Goal: Entertainment & Leisure: Consume media (video, audio)

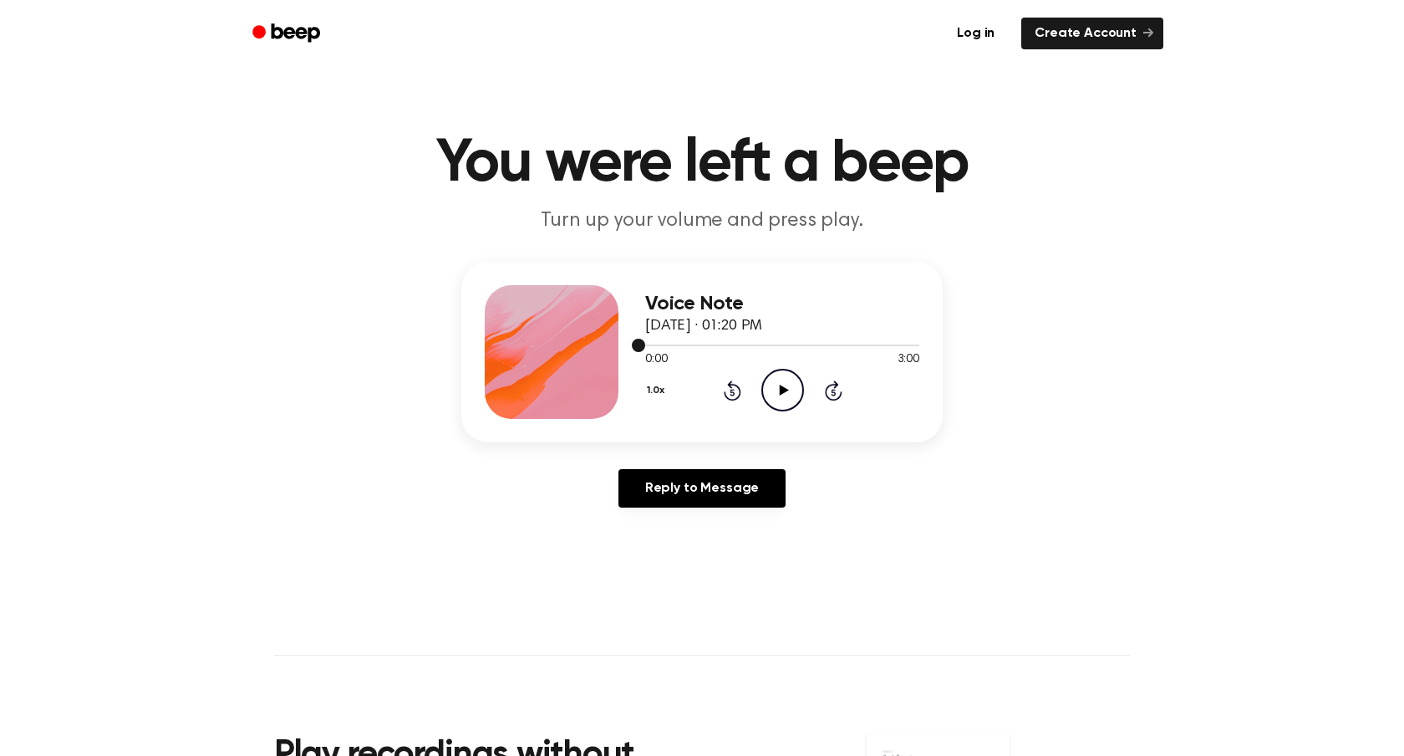
click at [867, 346] on div at bounding box center [782, 344] width 274 height 13
click at [894, 344] on div at bounding box center [782, 345] width 274 height 2
click at [778, 389] on icon "Play Audio" at bounding box center [782, 390] width 43 height 43
drag, startPoint x: 902, startPoint y: 346, endPoint x: 931, endPoint y: 347, distance: 29.3
click at [931, 347] on div "Voice Note [DATE] · 01:20 PM 2:56 3:00 Your browser does not support the [objec…" at bounding box center [701, 352] width 481 height 181
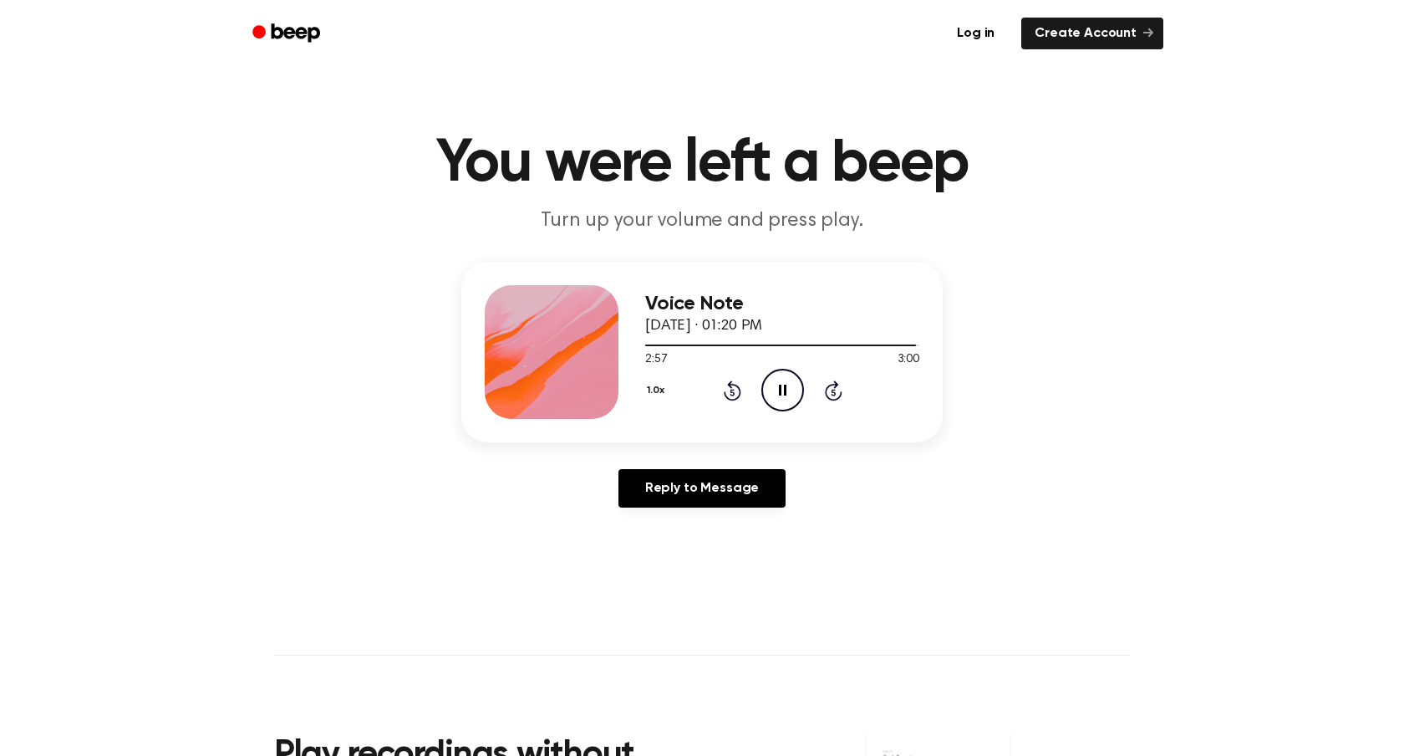
click at [831, 391] on icon at bounding box center [833, 392] width 4 height 7
